Goal: Task Accomplishment & Management: Complete application form

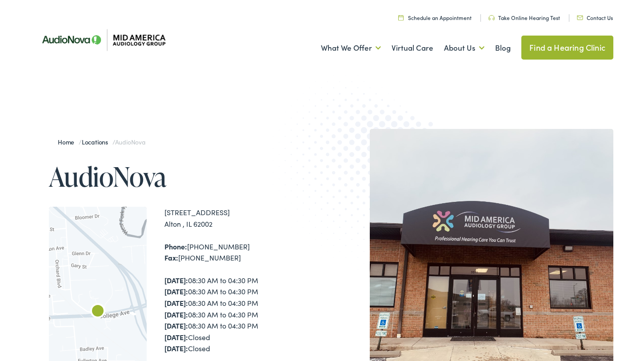
click at [285, 89] on img at bounding box center [370, 175] width 195 height 213
click at [595, 19] on link "Contact Us" at bounding box center [595, 18] width 36 height 8
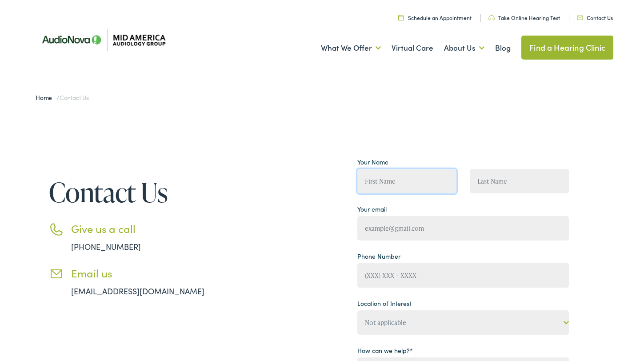
click at [400, 186] on input "Contact form" at bounding box center [407, 181] width 99 height 24
type input "Elly"
click at [501, 184] on input "Contact form" at bounding box center [519, 181] width 99 height 24
type input "[PERSON_NAME]"
click at [450, 227] on input "Contact form" at bounding box center [464, 228] width 212 height 24
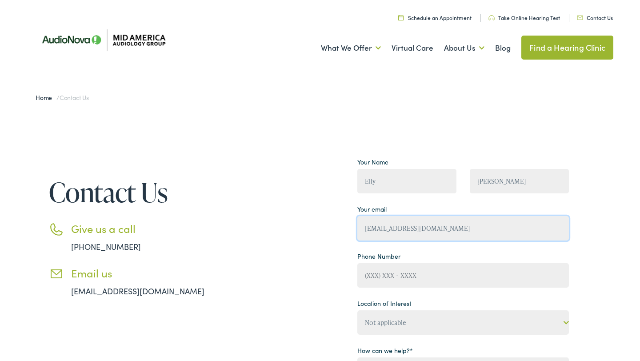
type input "[EMAIL_ADDRESS][DOMAIN_NAME]"
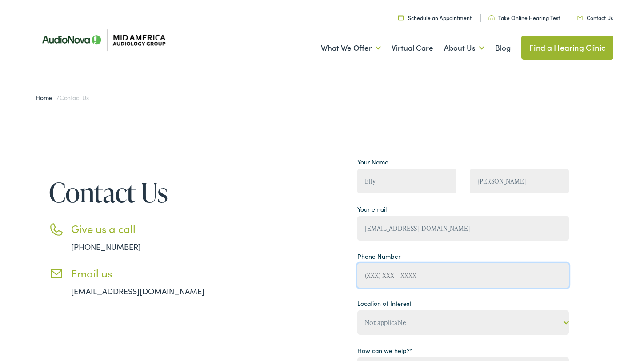
click at [396, 272] on input "Contact form" at bounding box center [464, 275] width 212 height 24
type input "[PHONE_NUMBER]"
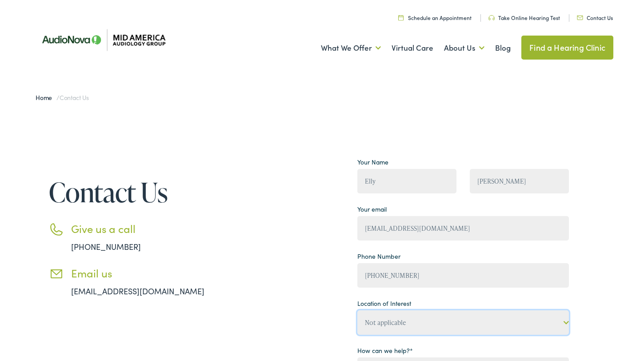
click at [391, 322] on select "Not applicable Mid America [MEDICAL_DATA] Group, [PERSON_NAME] Mid America [MED…" at bounding box center [464, 322] width 212 height 24
select select "Mid America [MEDICAL_DATA] Group, [GEOGRAPHIC_DATA]"
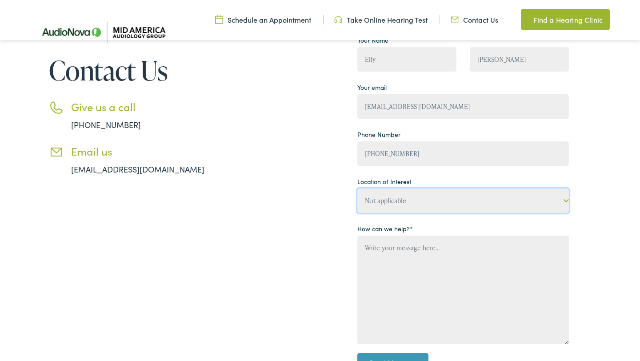
scroll to position [119, 0]
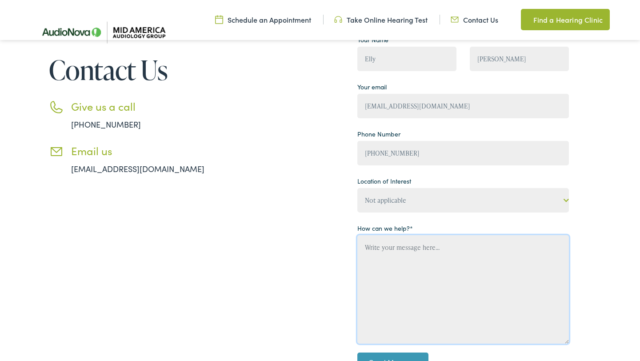
click at [434, 254] on textarea "Contact form" at bounding box center [464, 289] width 212 height 109
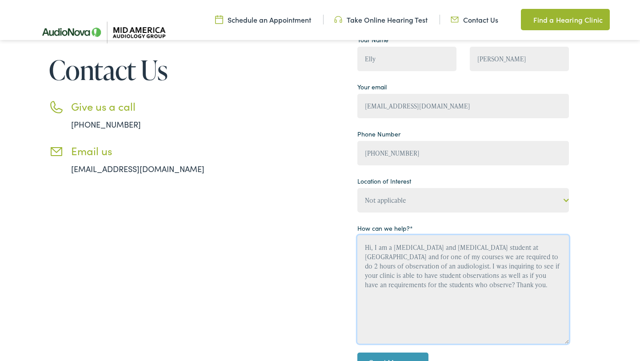
click at [531, 275] on textarea "Hi, I am a [MEDICAL_DATA] and [MEDICAL_DATA] student at [GEOGRAPHIC_DATA] and f…" at bounding box center [464, 289] width 212 height 109
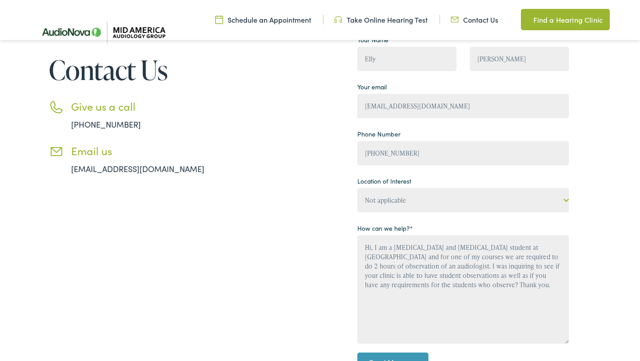
click at [632, 257] on div "Contact Us Give us a call [PHONE_NUMBER] Email us [EMAIL_ADDRESS][DOMAIN_NAME] …" at bounding box center [320, 211] width 640 height 447
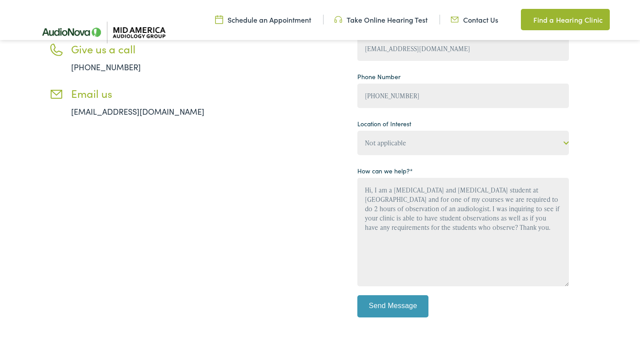
scroll to position [179, 0]
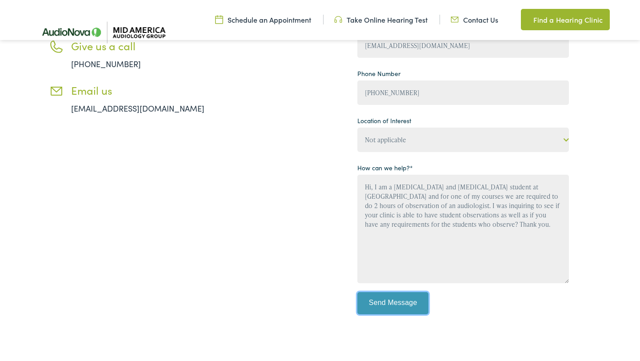
click at [415, 309] on input "Send Message" at bounding box center [393, 303] width 71 height 22
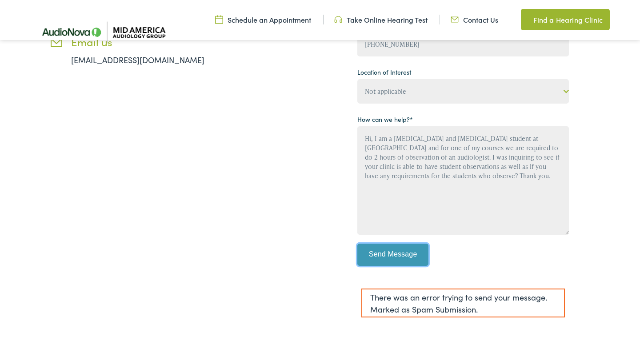
scroll to position [235, 0]
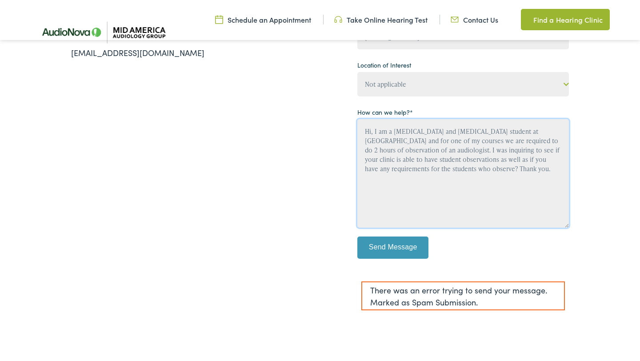
click at [531, 171] on textarea "Hi, I am a [MEDICAL_DATA] and [MEDICAL_DATA] student at [GEOGRAPHIC_DATA] and f…" at bounding box center [464, 173] width 212 height 109
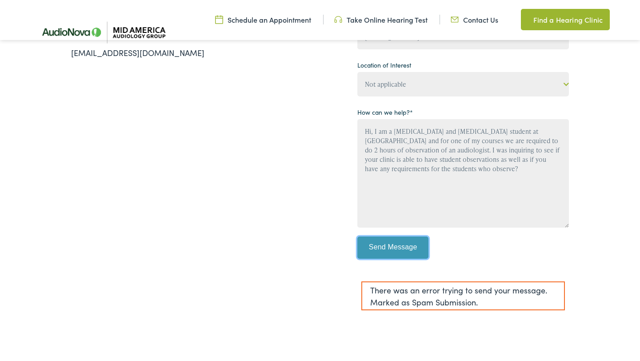
click at [411, 247] on input "Send Message" at bounding box center [393, 248] width 71 height 22
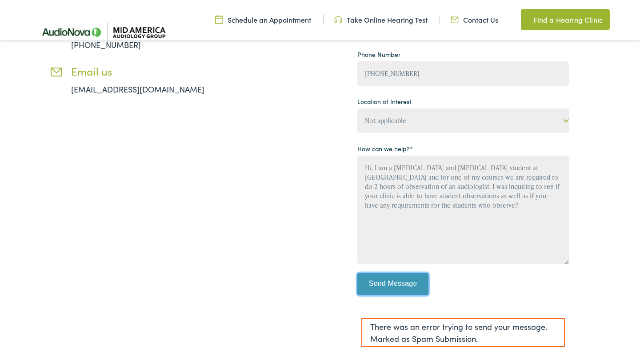
scroll to position [197, 0]
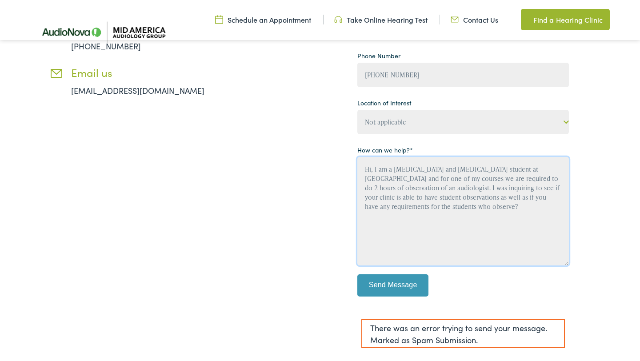
click at [493, 187] on textarea "Hi, I am a [MEDICAL_DATA] and [MEDICAL_DATA] student at [GEOGRAPHIC_DATA] and f…" at bounding box center [464, 211] width 212 height 109
click at [516, 187] on textarea "Hi, I am a [MEDICAL_DATA] and [MEDICAL_DATA] student at [GEOGRAPHIC_DATA] and f…" at bounding box center [464, 211] width 212 height 109
type textarea "Hi, I am a [MEDICAL_DATA] and [MEDICAL_DATA] student at [GEOGRAPHIC_DATA] and f…"
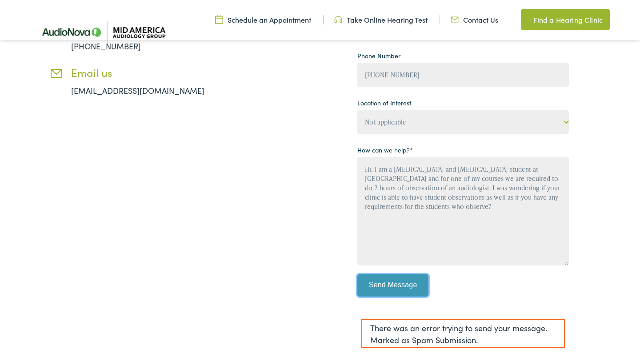
click at [397, 275] on input "Send Message" at bounding box center [393, 285] width 71 height 22
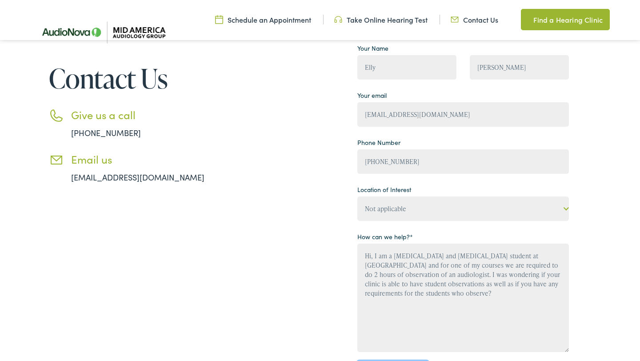
scroll to position [105, 0]
